Goal: Task Accomplishment & Management: Use online tool/utility

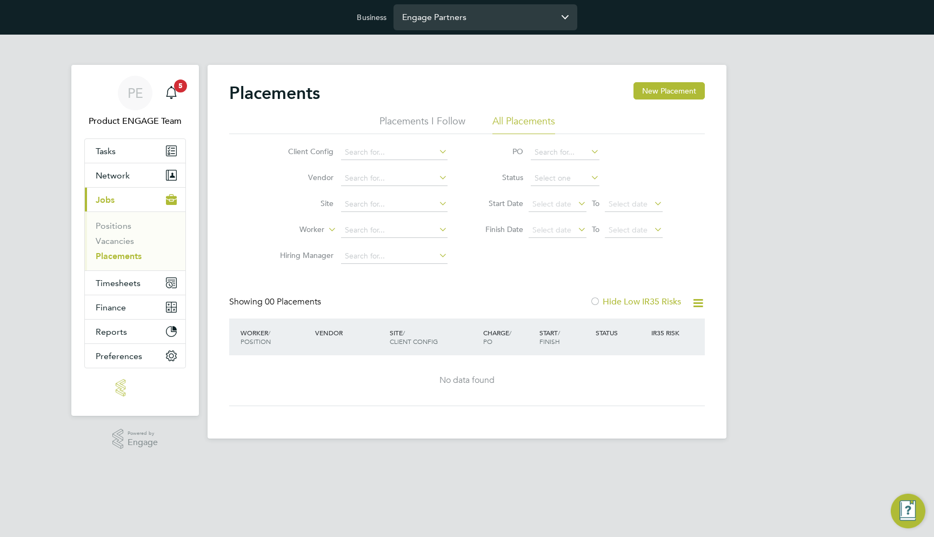
click at [451, 11] on input "Engage Partners" at bounding box center [485, 16] width 184 height 25
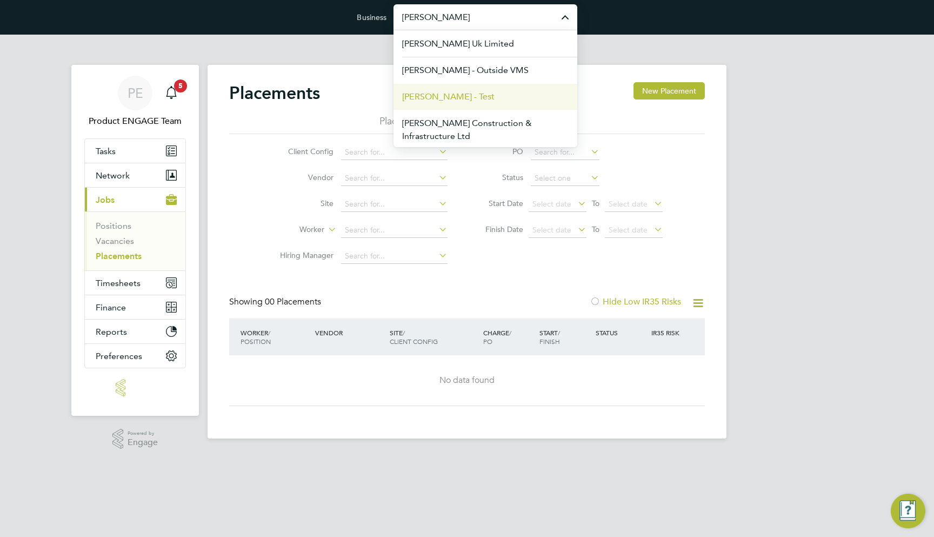
scroll to position [29, 0]
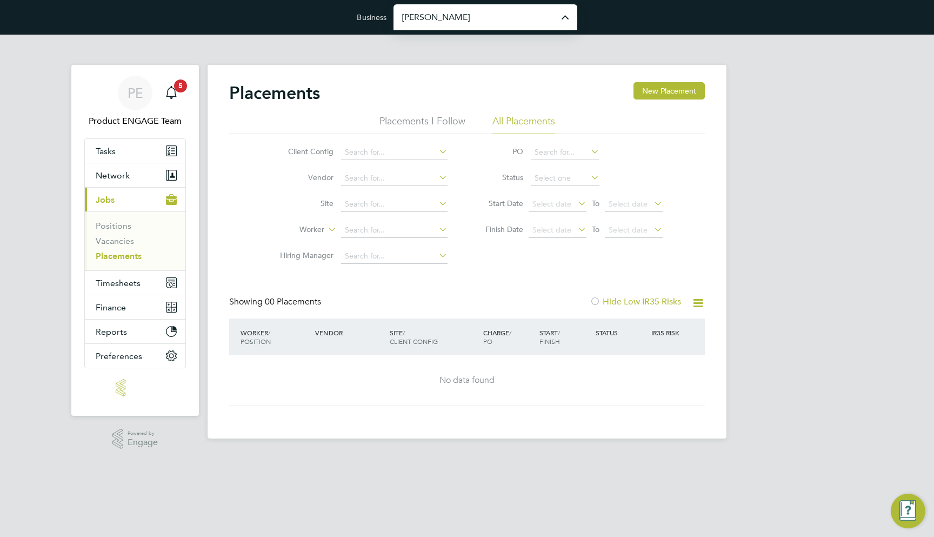
type input "[PERSON_NAME] Construction & Infrastructure Ltd"
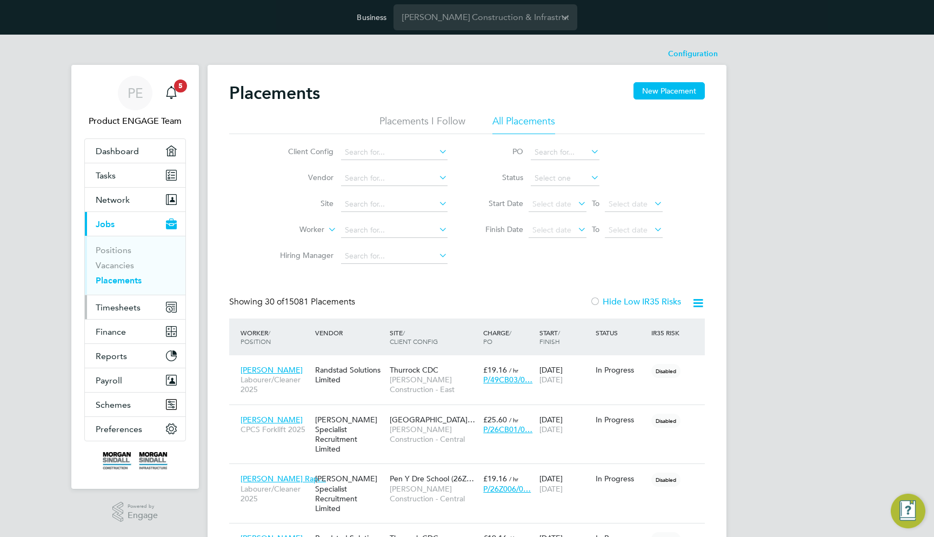
click at [125, 306] on span "Timesheets" at bounding box center [118, 307] width 45 height 10
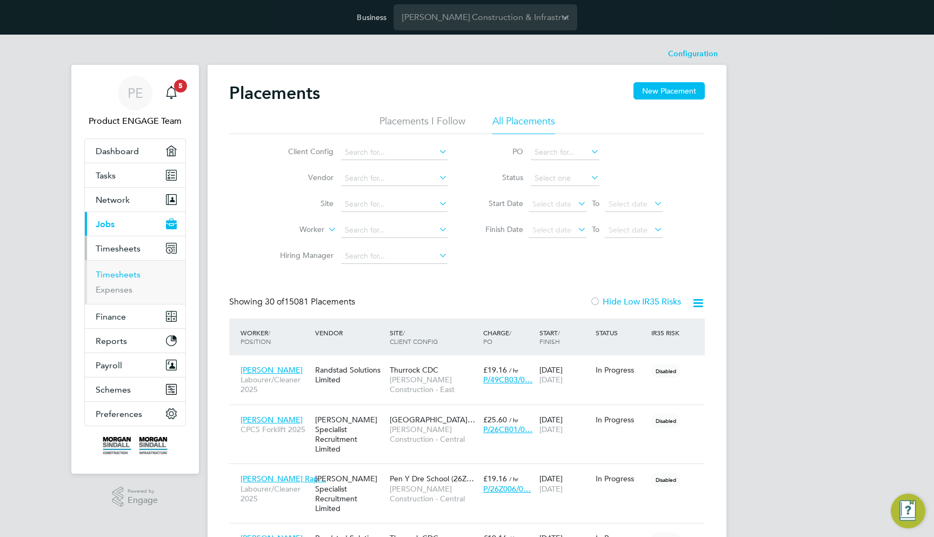
click at [131, 277] on link "Timesheets" at bounding box center [118, 274] width 45 height 10
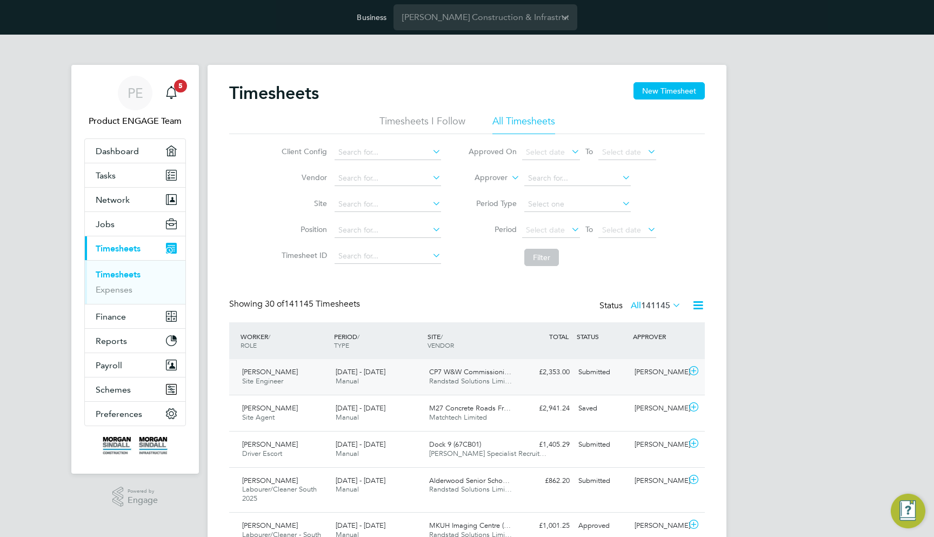
click at [510, 366] on div "CP7 W&W Commissioni… Randstad Solutions Limi…" at bounding box center [472, 376] width 94 height 27
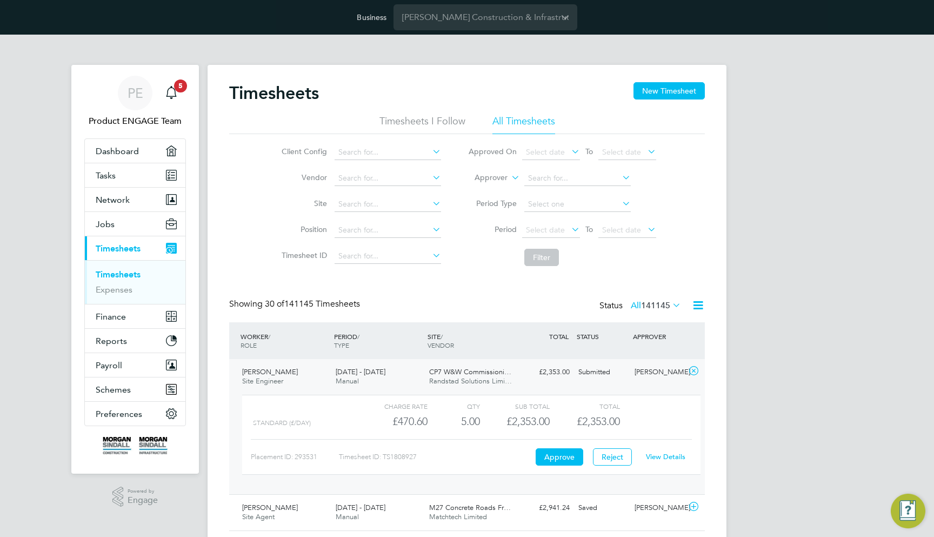
click at [659, 453] on link "View Details" at bounding box center [665, 456] width 39 height 9
